Goal: Navigation & Orientation: Go to known website

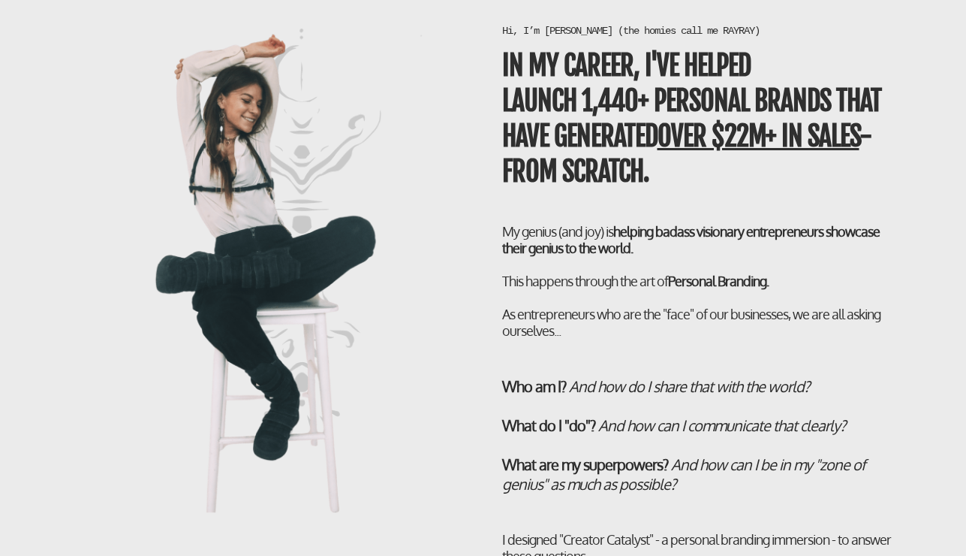
scroll to position [2975, 0]
